Goal: Information Seeking & Learning: Learn about a topic

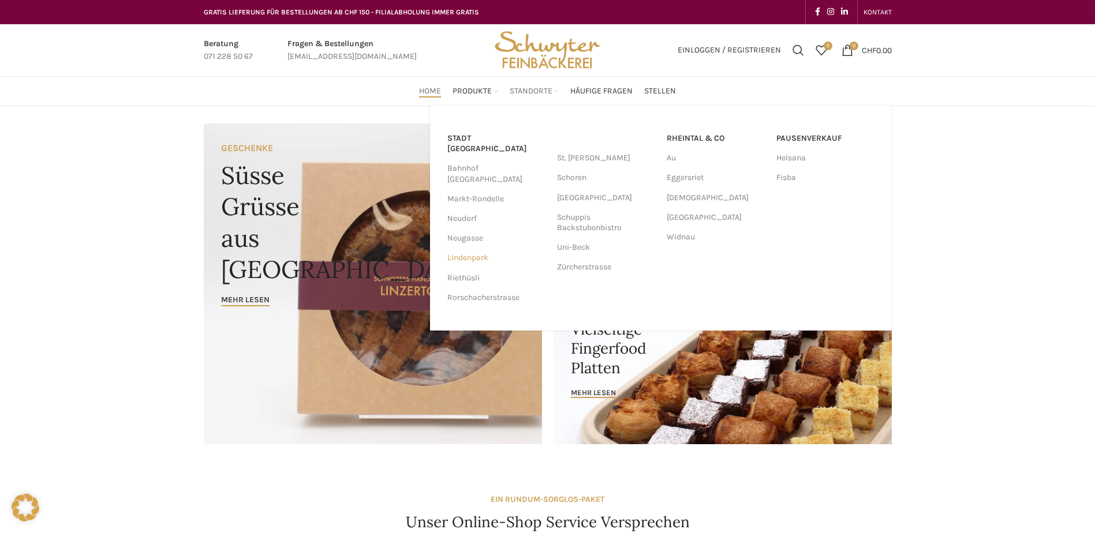
click at [479, 248] on link "Lindenpark" at bounding box center [496, 258] width 98 height 20
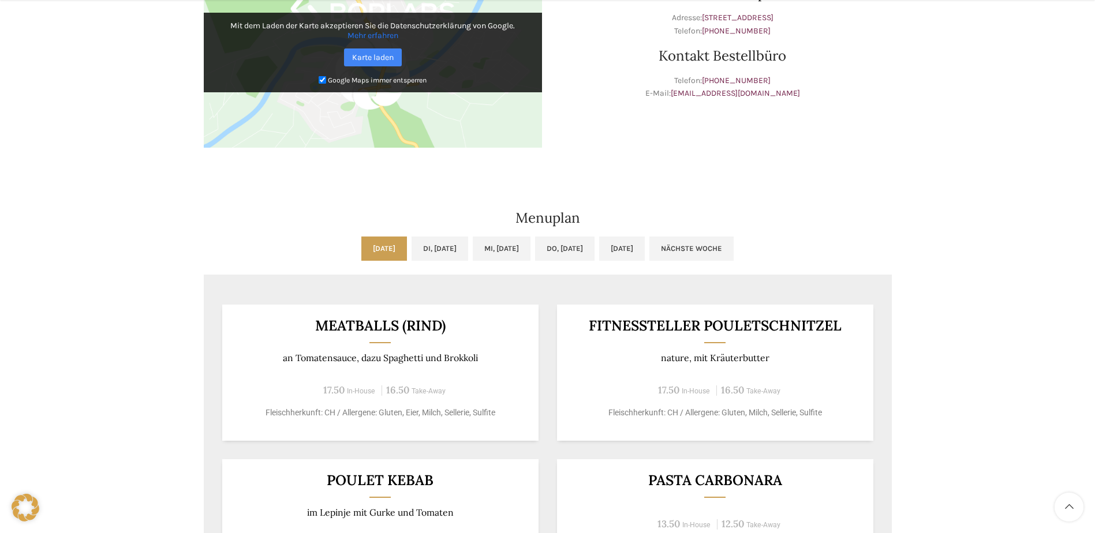
scroll to position [577, 0]
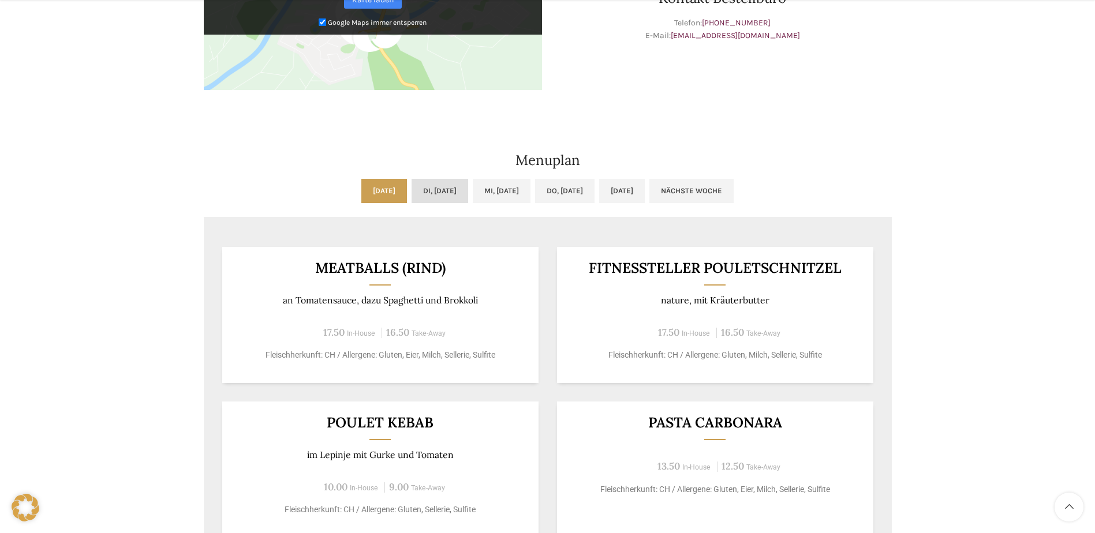
click at [428, 181] on link "Di, [DATE]" at bounding box center [439, 191] width 57 height 24
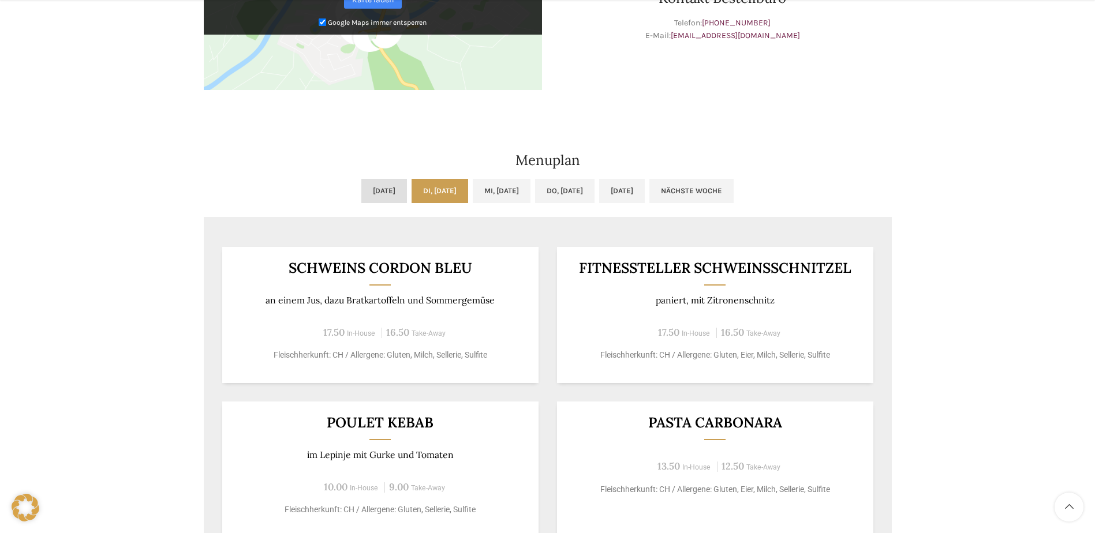
click at [361, 197] on link "[DATE]" at bounding box center [384, 191] width 46 height 24
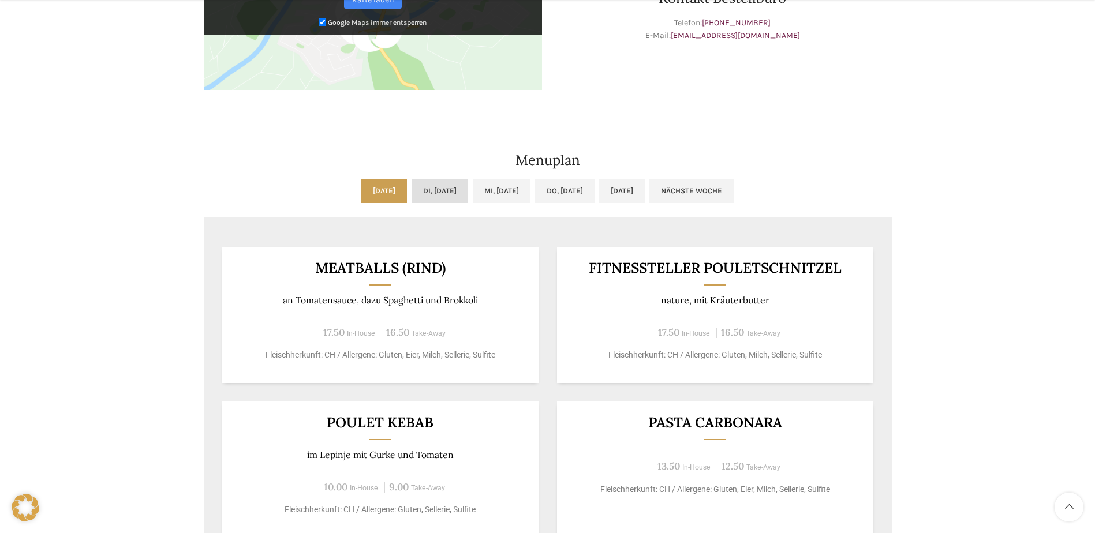
click at [422, 189] on link "Di, [DATE]" at bounding box center [439, 191] width 57 height 24
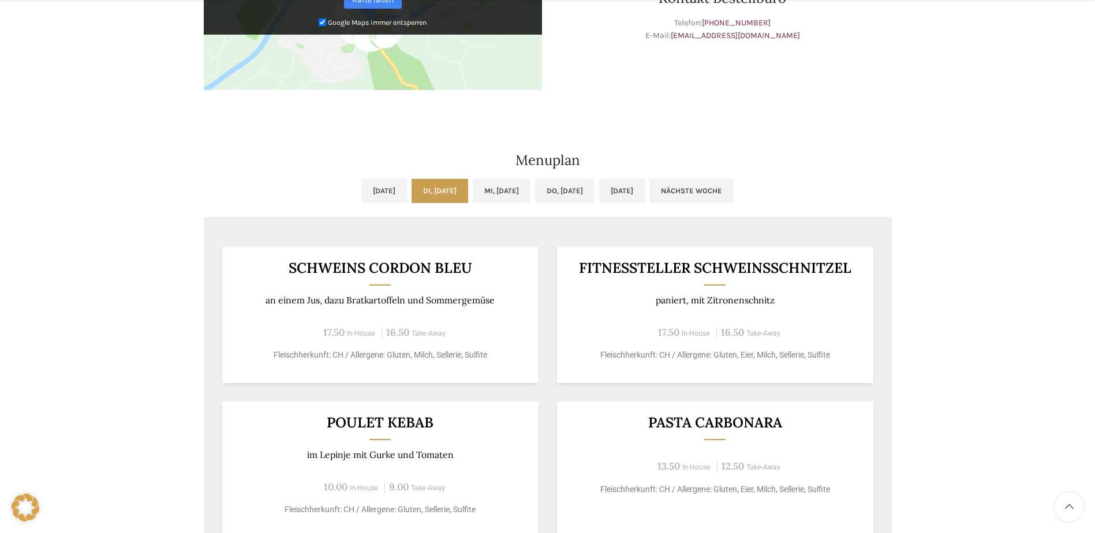
scroll to position [635, 0]
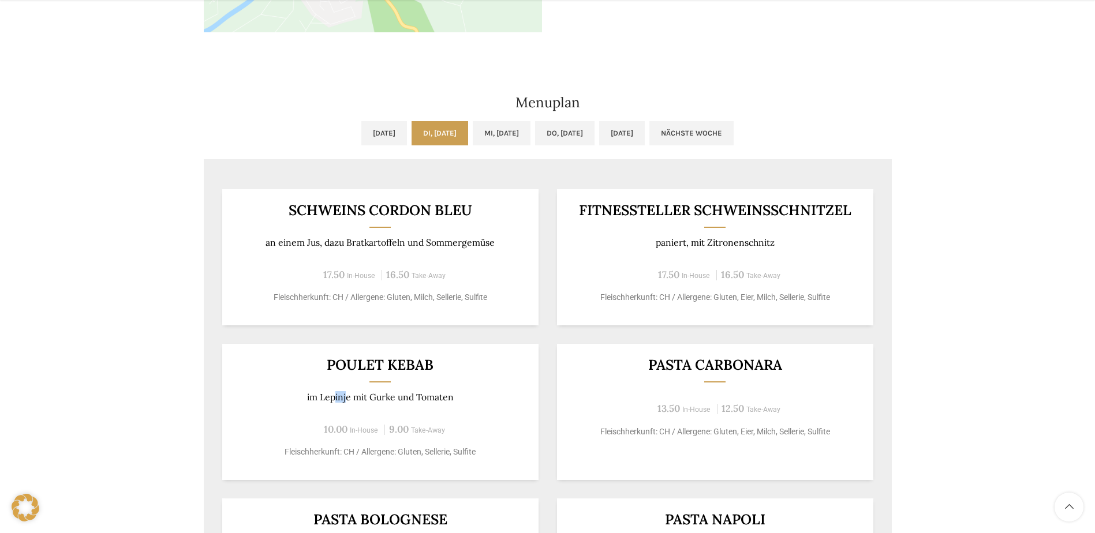
drag, startPoint x: 347, startPoint y: 397, endPoint x: 334, endPoint y: 398, distance: 12.7
click at [334, 398] on p "im Lepinje mit Gurke und Tomaten" at bounding box center [380, 397] width 288 height 11
drag, startPoint x: 334, startPoint y: 398, endPoint x: 345, endPoint y: 397, distance: 11.0
click at [345, 397] on p "im Lepinje mit Gurke und Tomaten" at bounding box center [380, 397] width 288 height 11
drag, startPoint x: 320, startPoint y: 398, endPoint x: 350, endPoint y: 396, distance: 30.1
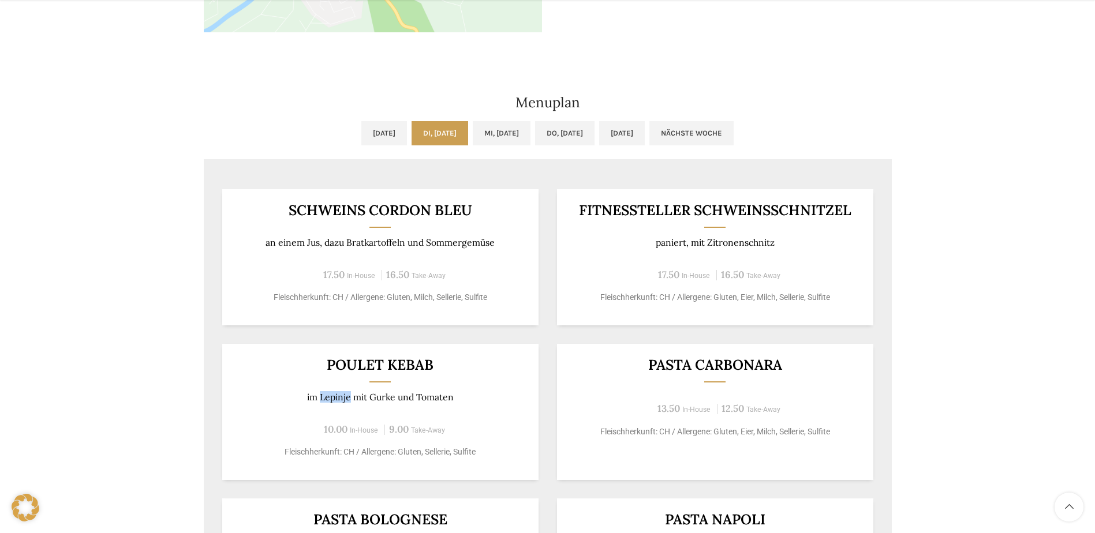
click at [350, 396] on p "im Lepinje mit Gurke und Tomaten" at bounding box center [380, 397] width 288 height 11
drag, startPoint x: 350, startPoint y: 396, endPoint x: 341, endPoint y: 398, distance: 9.5
copy p "Lepinje"
click at [53, 385] on div "Café Lindenpark Wochentag ÖFFNUNGSZEITEN Montag - Freitag 06:30 - 18:30 Uhr Sam…" at bounding box center [547, 66] width 1095 height 1190
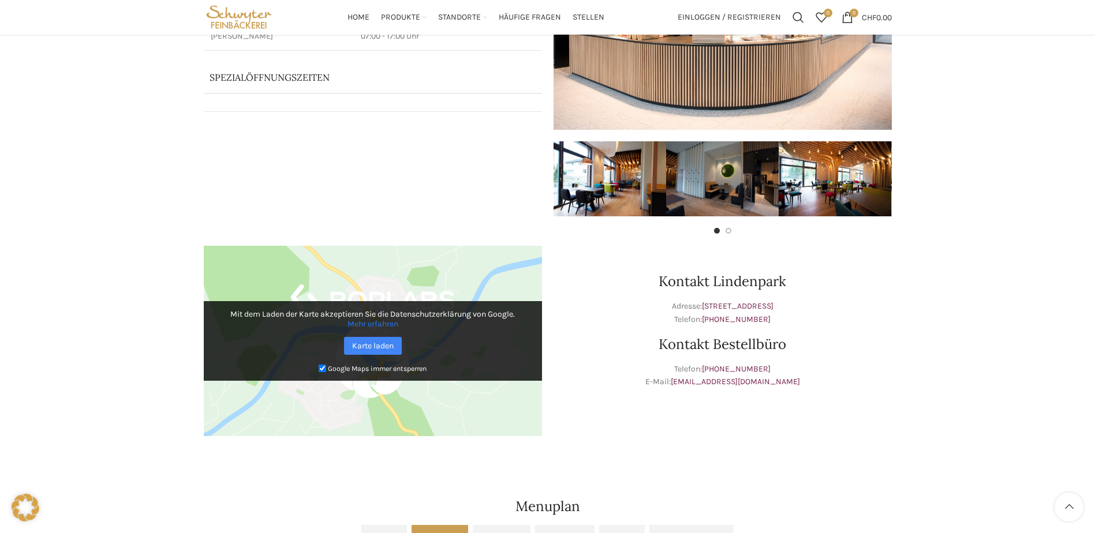
scroll to position [173, 0]
